Goal: Information Seeking & Learning: Learn about a topic

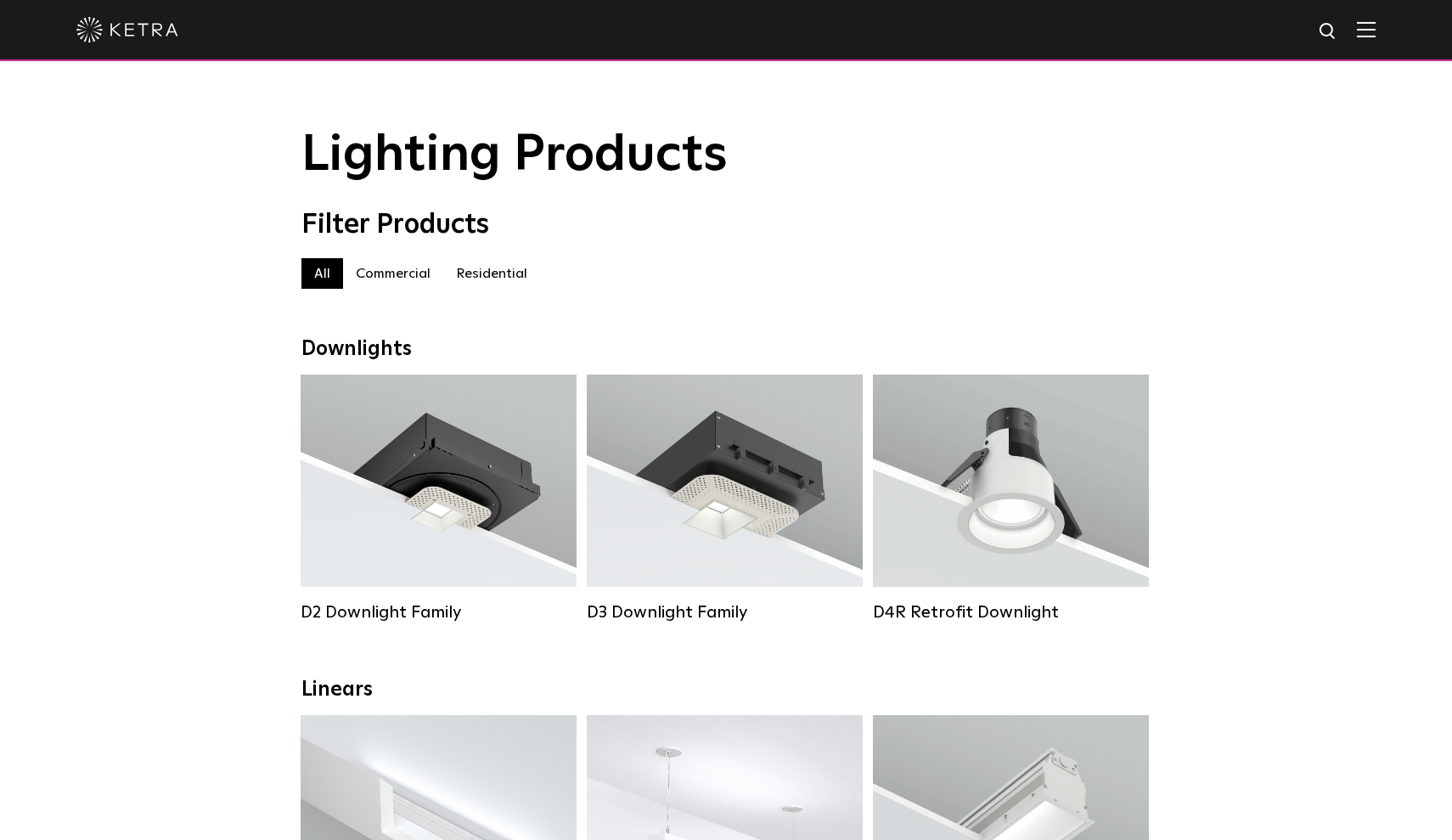
click at [1377, 44] on div at bounding box center [726, 31] width 1452 height 61
click at [1374, 38] on span at bounding box center [1366, 29] width 18 height 17
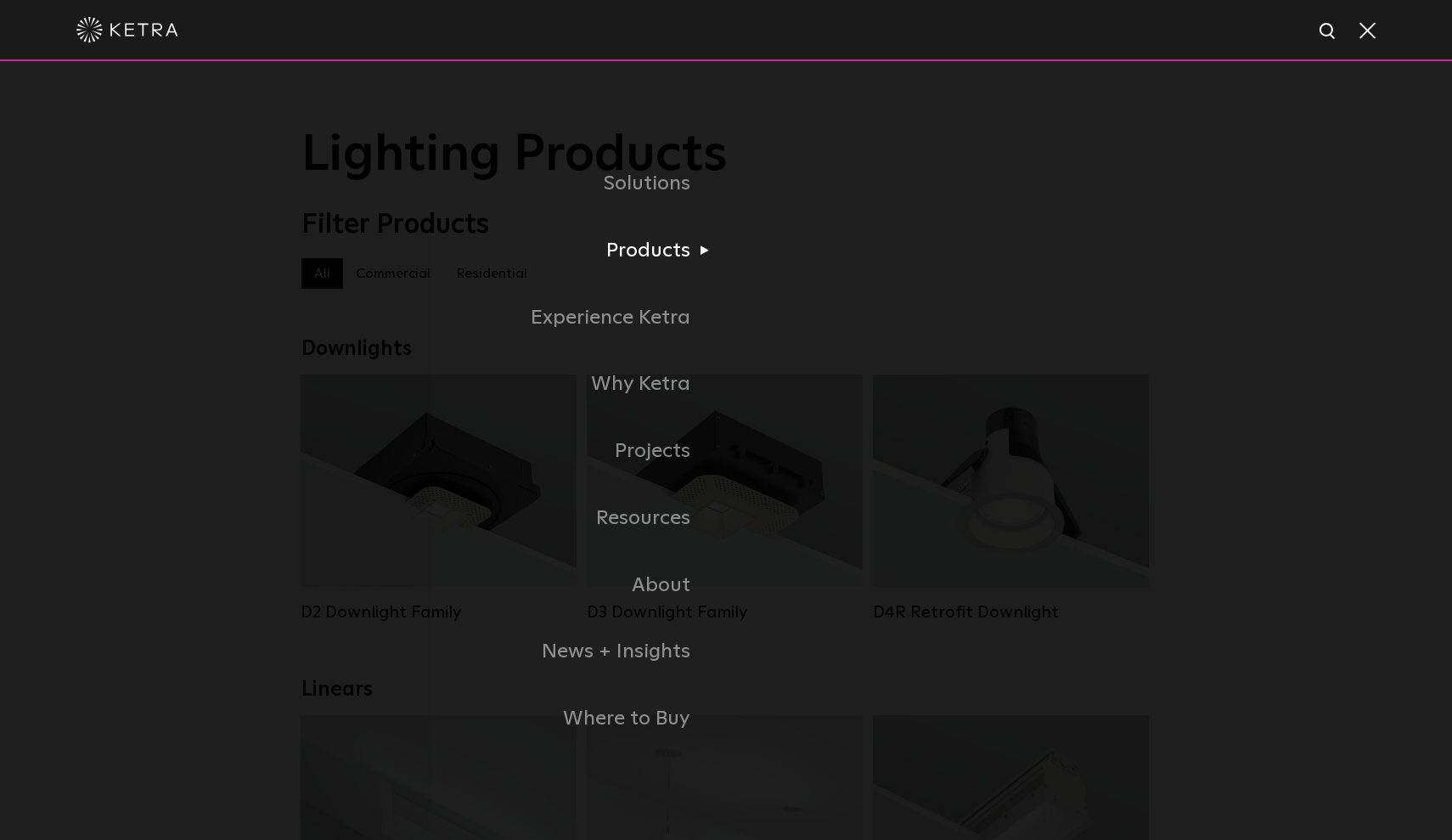
click at [786, 277] on li "Products Commercial Products Residential Products" at bounding box center [726, 251] width 850 height 67
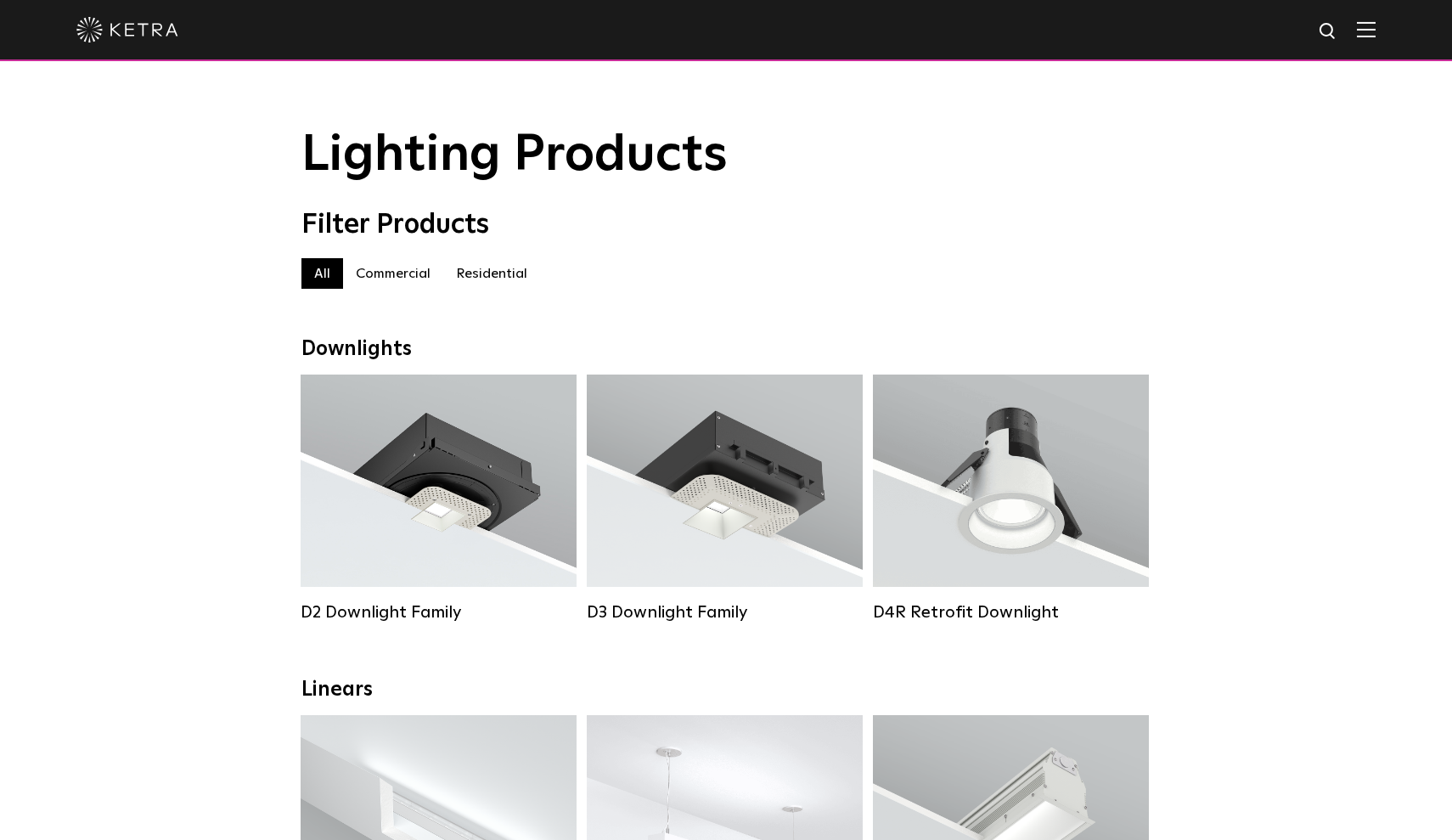
click at [494, 286] on label "Residential" at bounding box center [492, 273] width 97 height 31
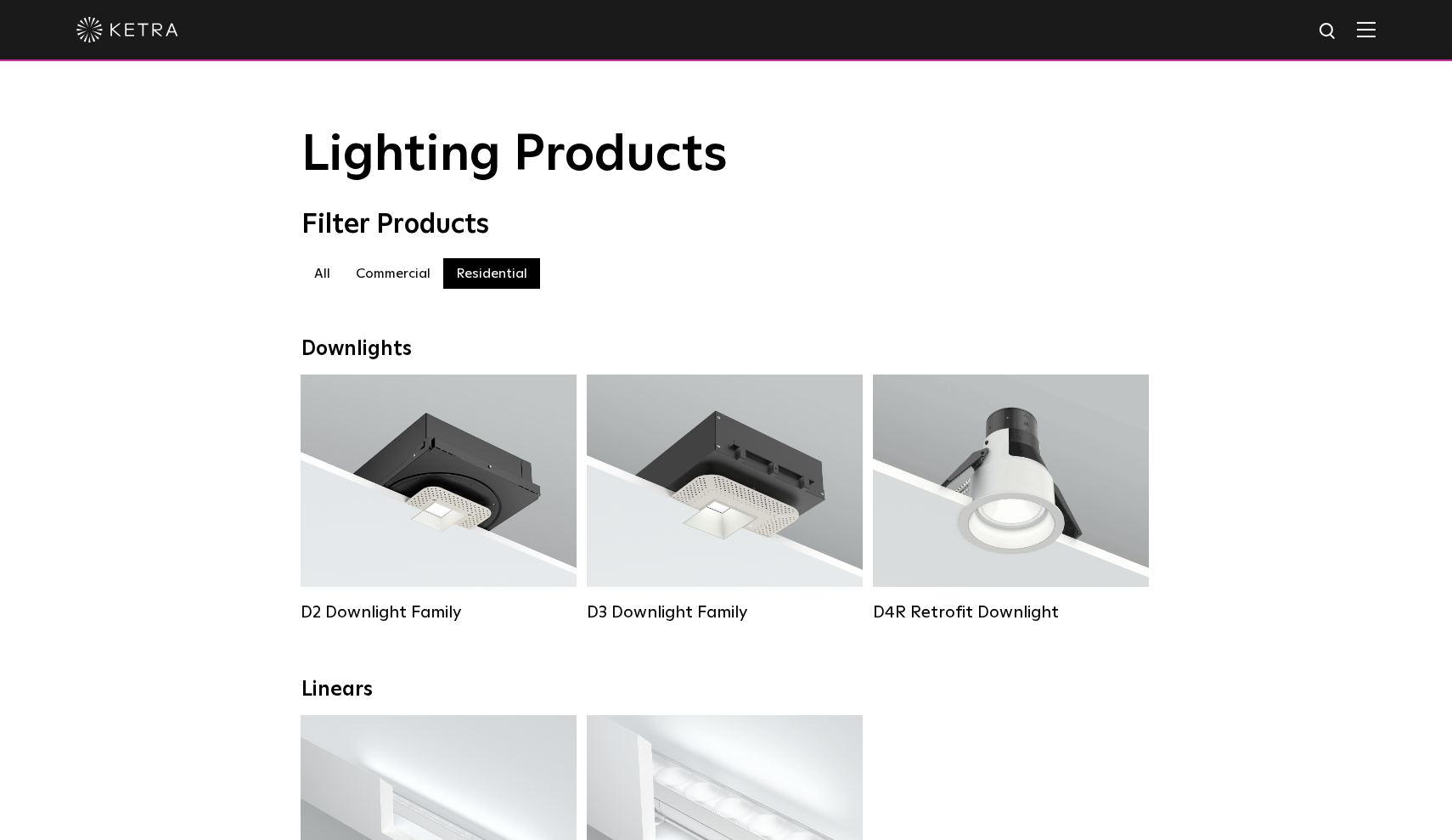
click at [1366, 43] on div at bounding box center [726, 30] width 1299 height 59
click at [1366, 37] on img at bounding box center [1366, 29] width 18 height 16
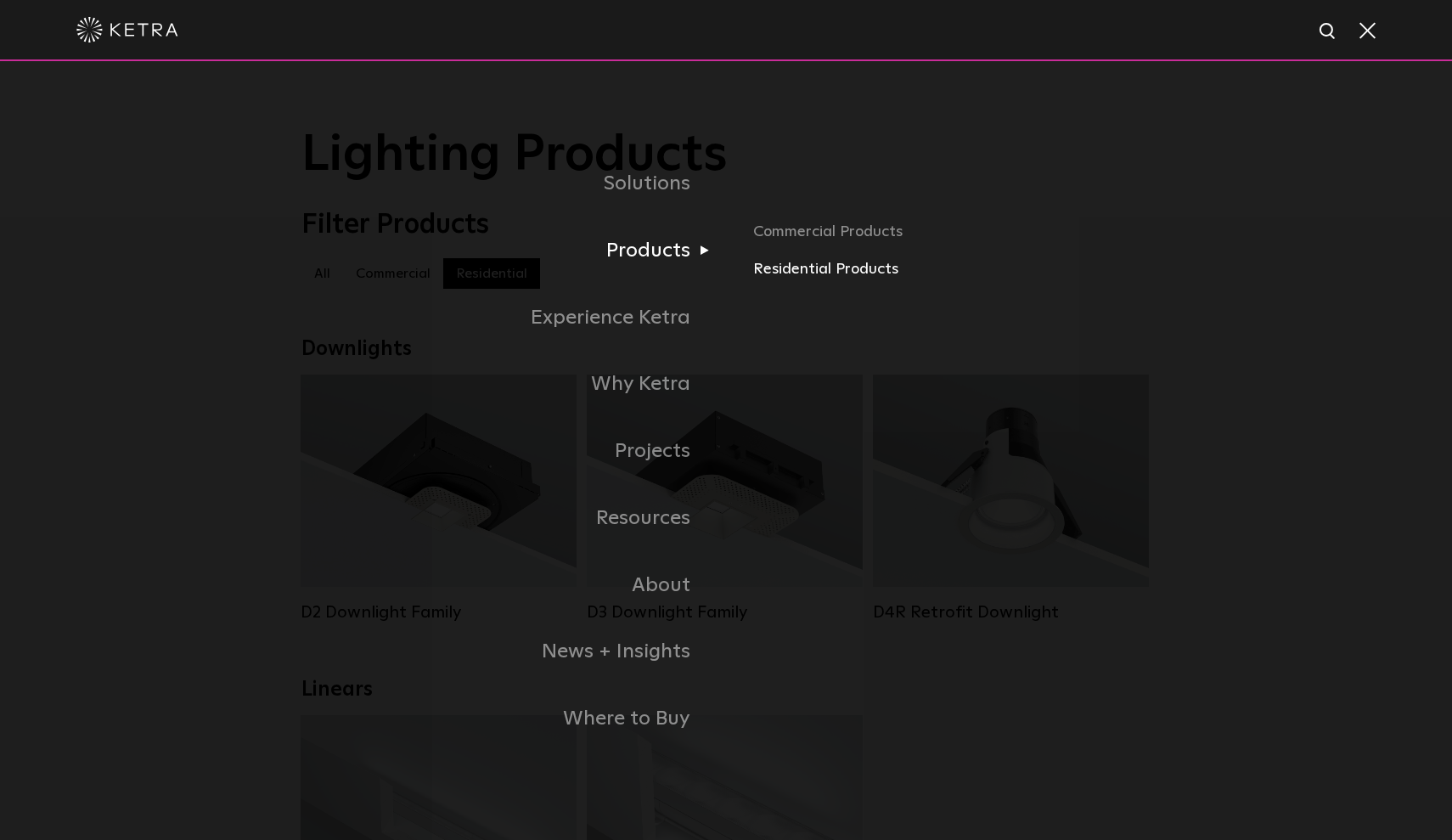
click at [788, 279] on link "Residential Products" at bounding box center [952, 270] width 397 height 24
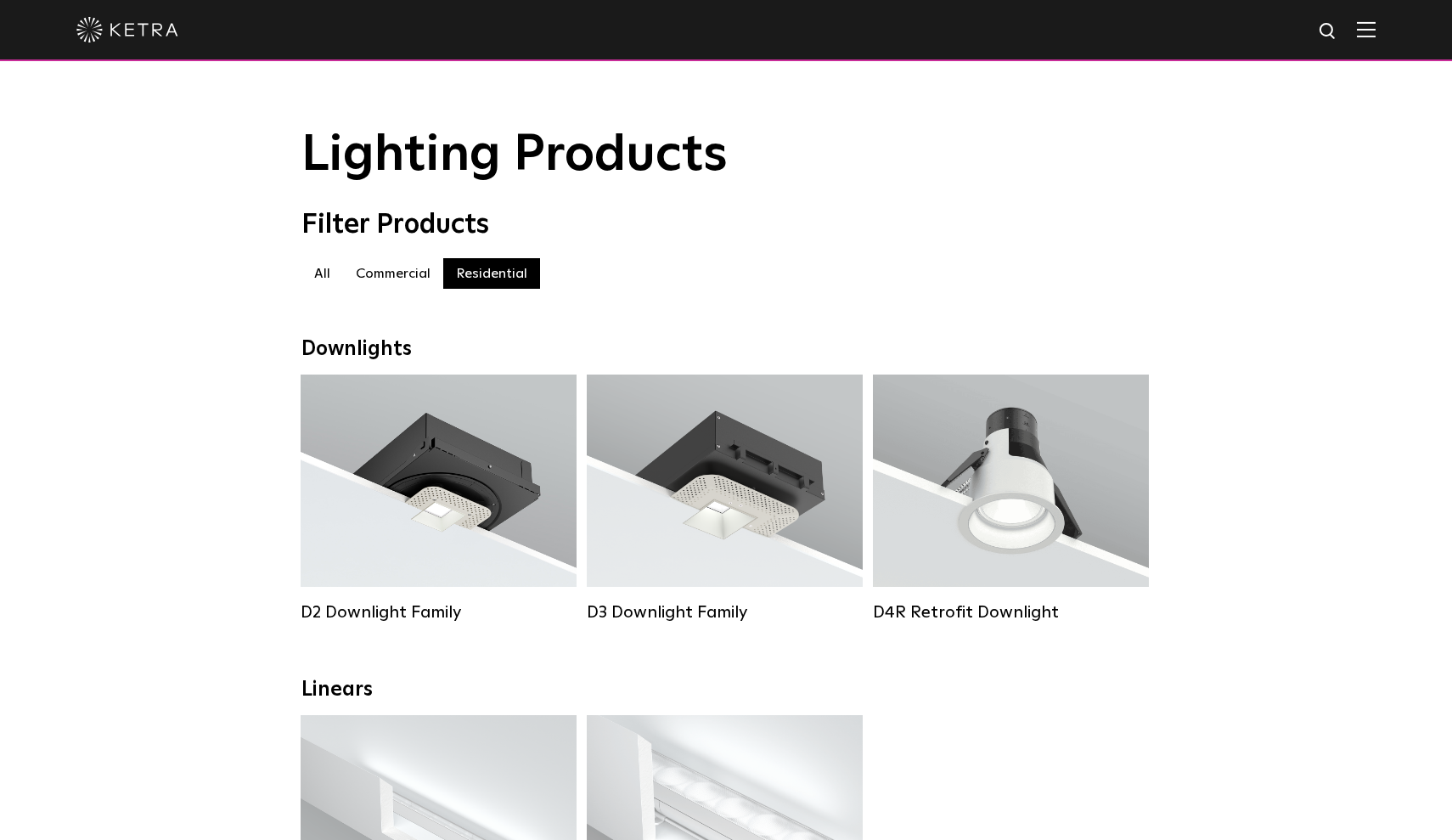
click at [313, 272] on label "All" at bounding box center [322, 273] width 42 height 31
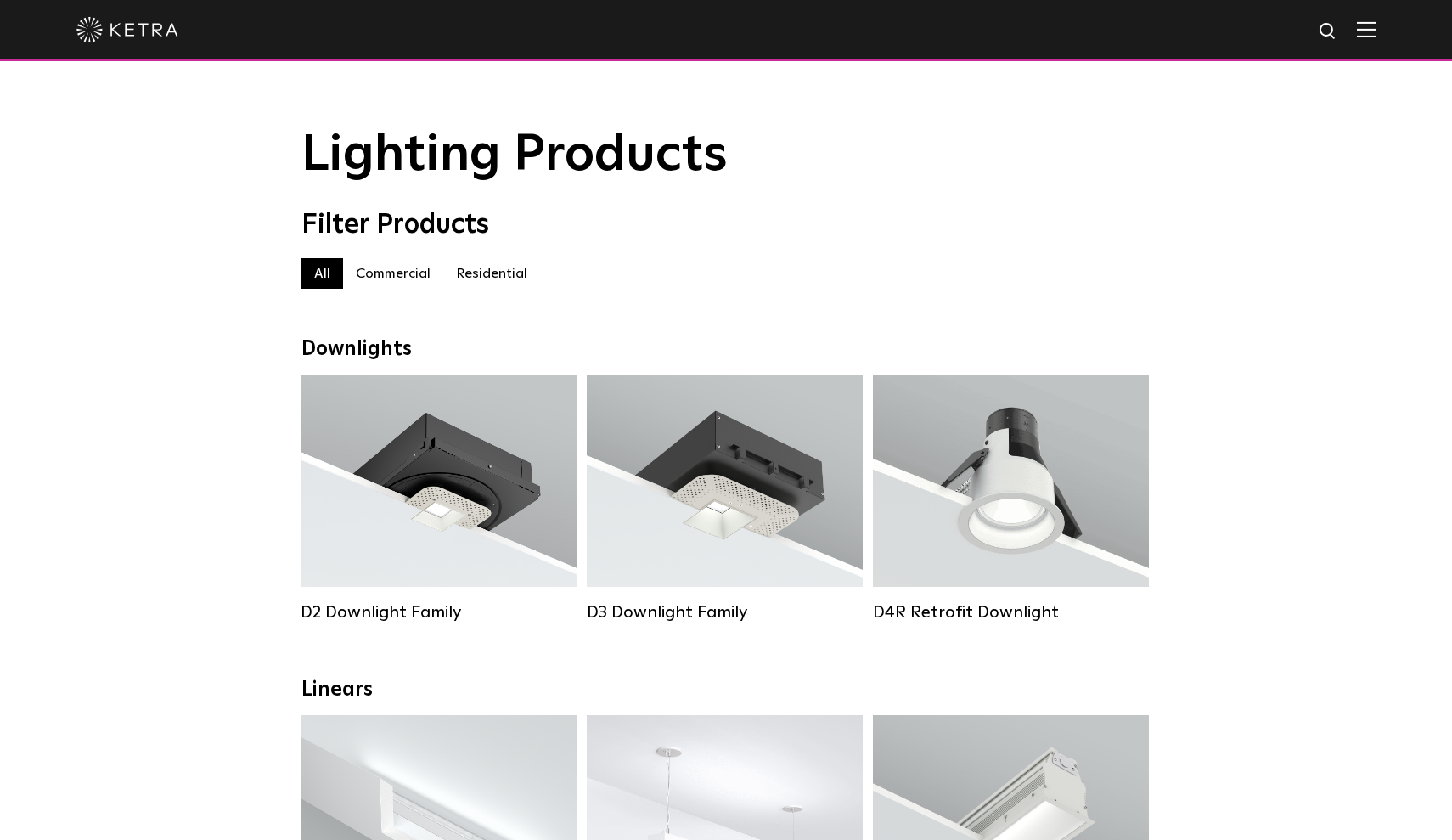
click at [145, 31] on img at bounding box center [127, 29] width 102 height 25
